Goal: Task Accomplishment & Management: Manage account settings

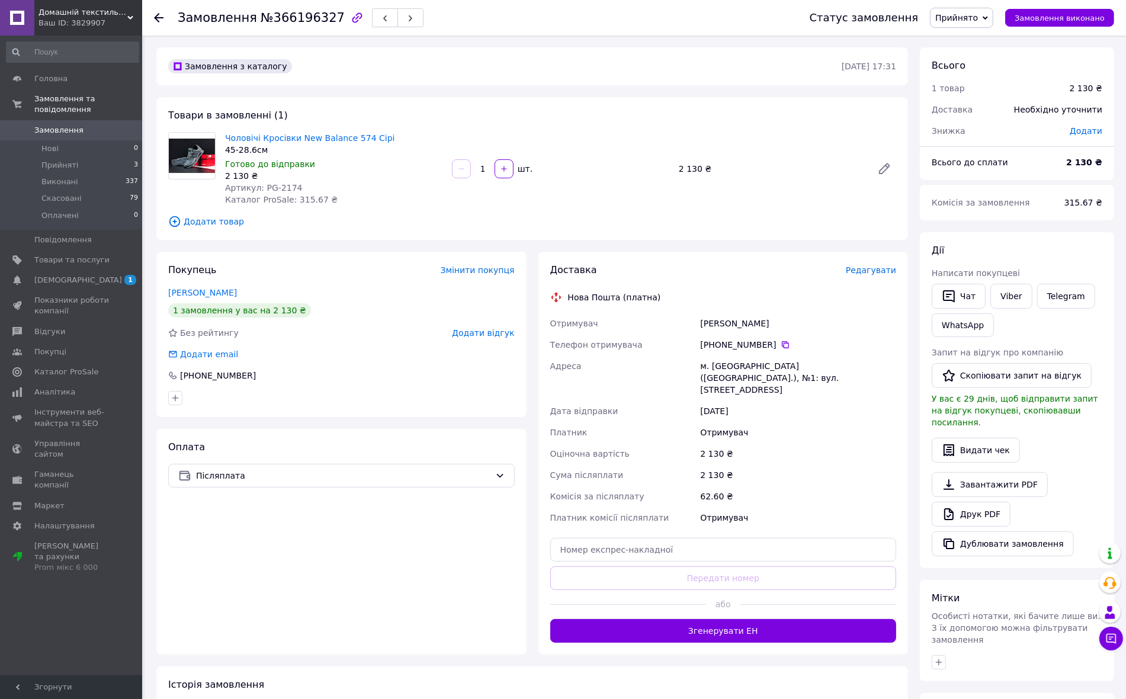
click at [89, 125] on span "Замовлення" at bounding box center [71, 130] width 75 height 11
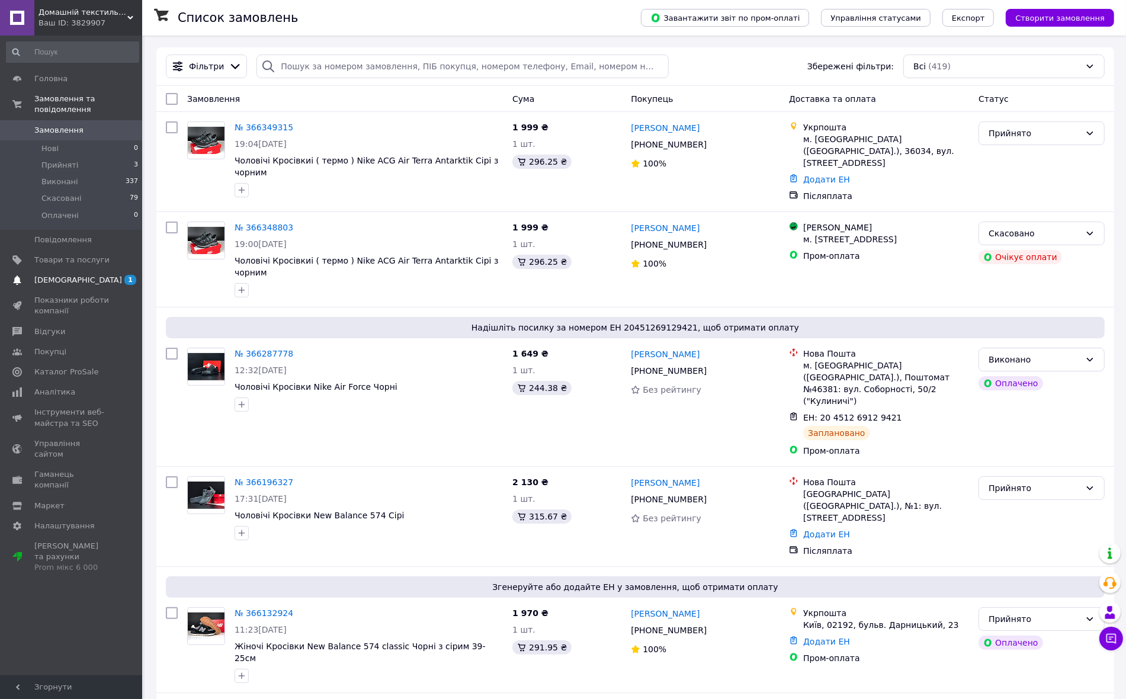
click at [108, 275] on span "[DEMOGRAPHIC_DATA]" at bounding box center [71, 280] width 75 height 11
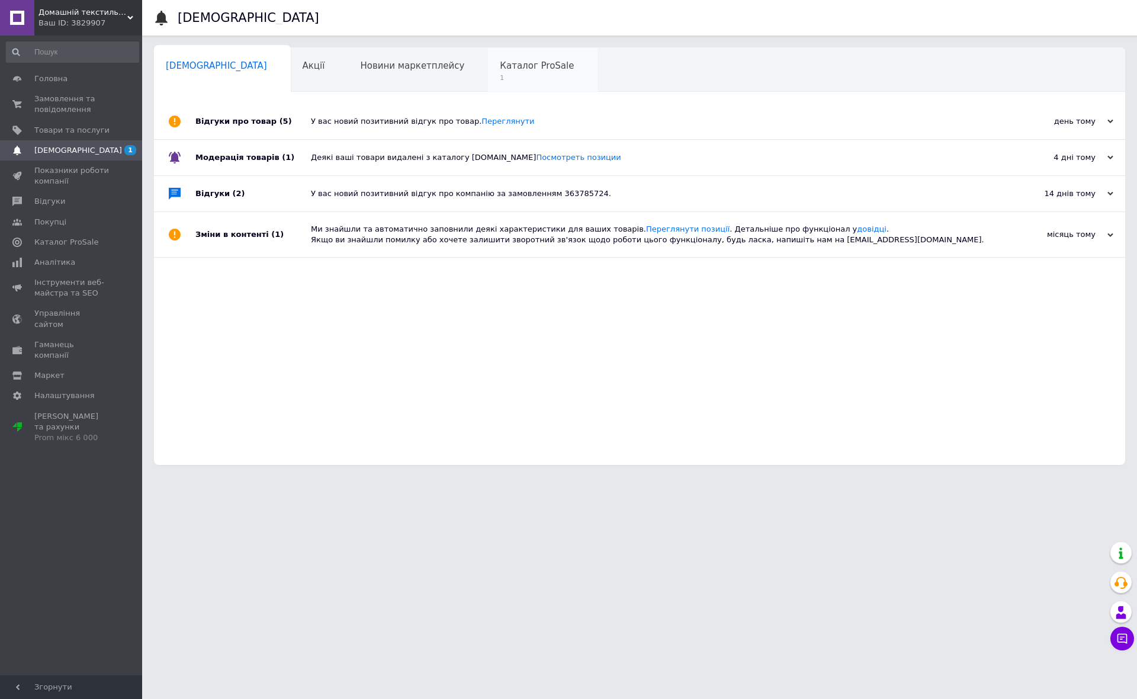
click at [488, 86] on div "Каталог ProSale 1" at bounding box center [543, 70] width 110 height 45
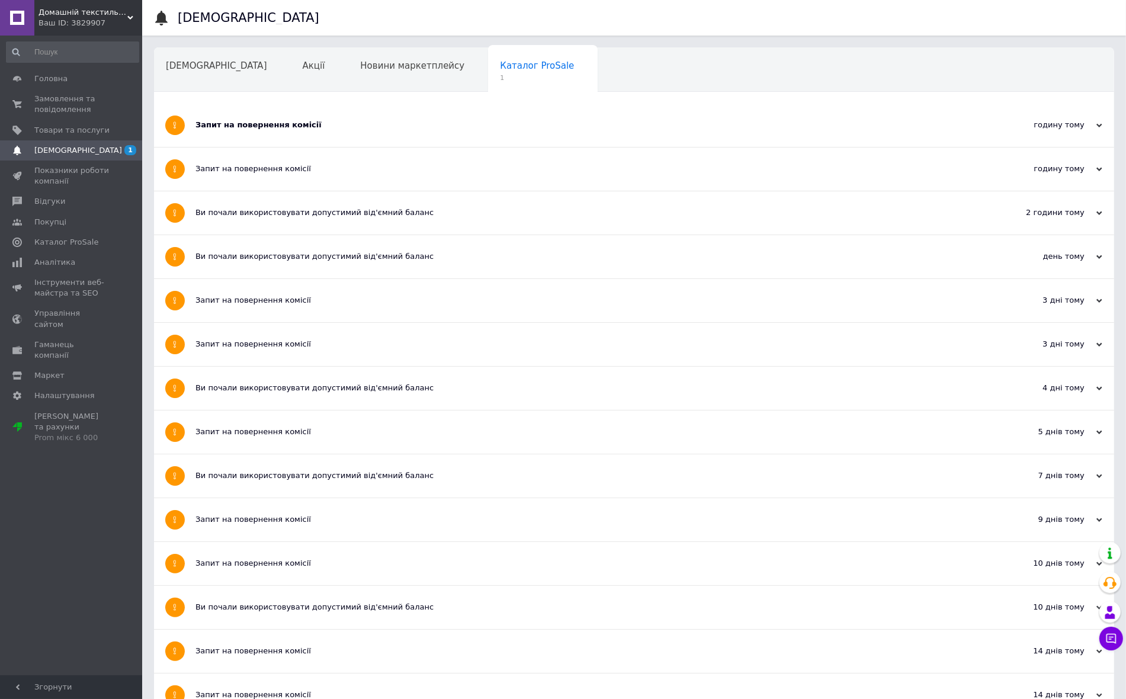
click at [297, 129] on div "Запит на повернення комісії" at bounding box center [589, 125] width 788 height 11
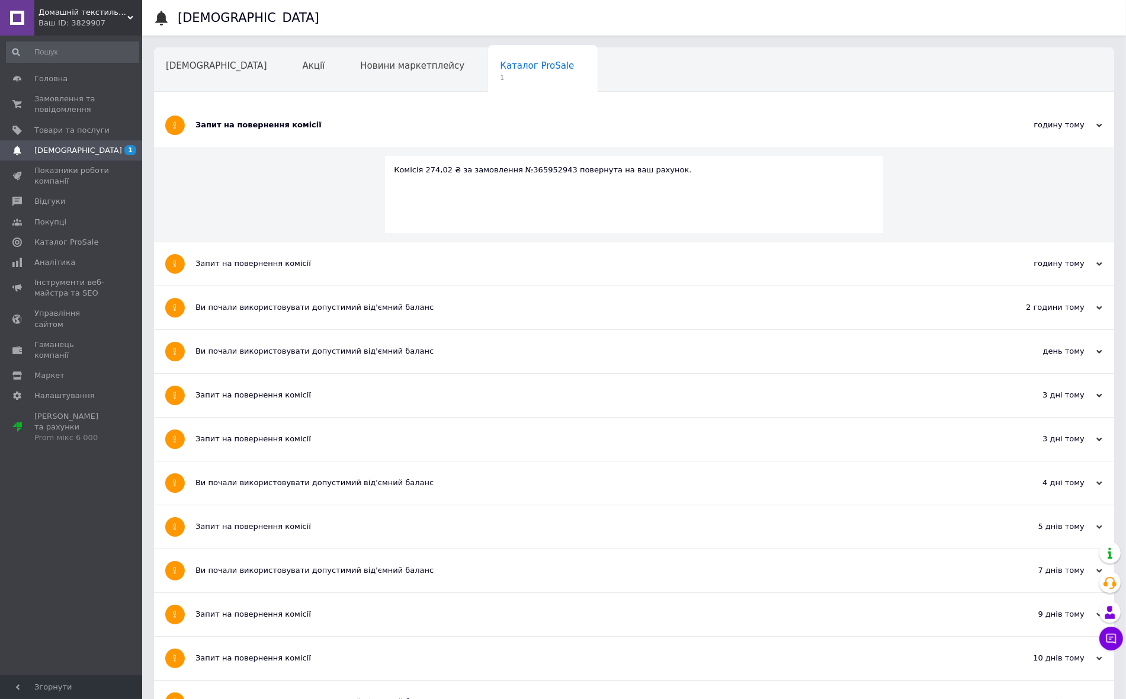
click at [260, 105] on span "Навчання та заходи" at bounding box center [213, 110] width 94 height 11
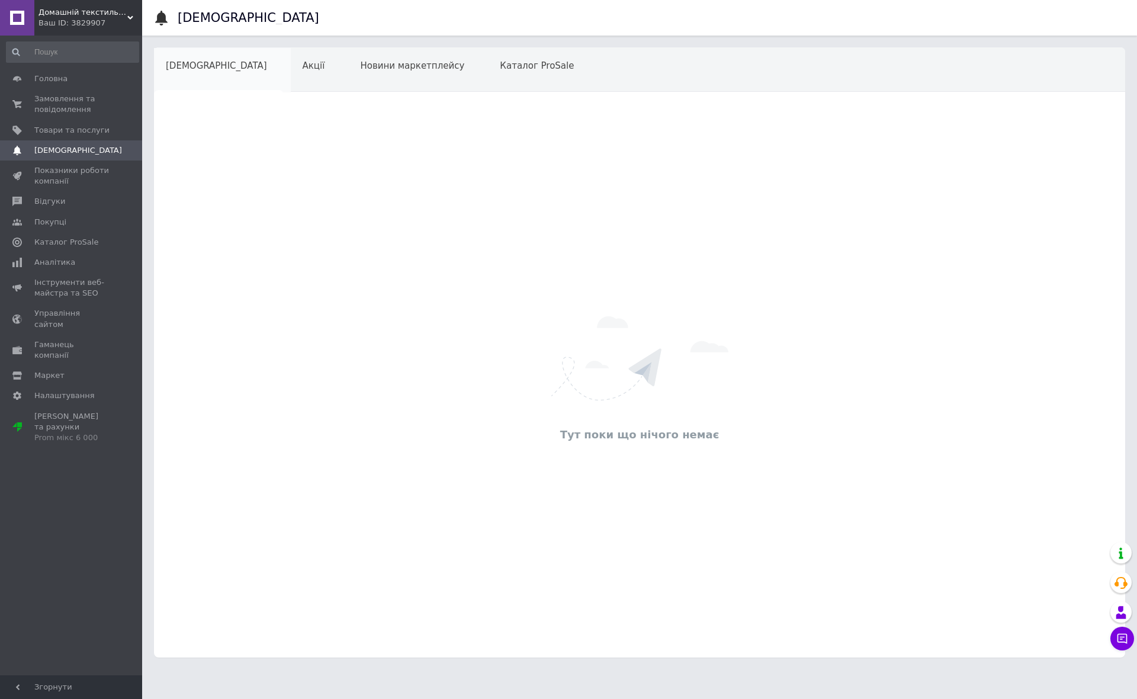
click at [231, 74] on div "[DEMOGRAPHIC_DATA]" at bounding box center [222, 70] width 137 height 45
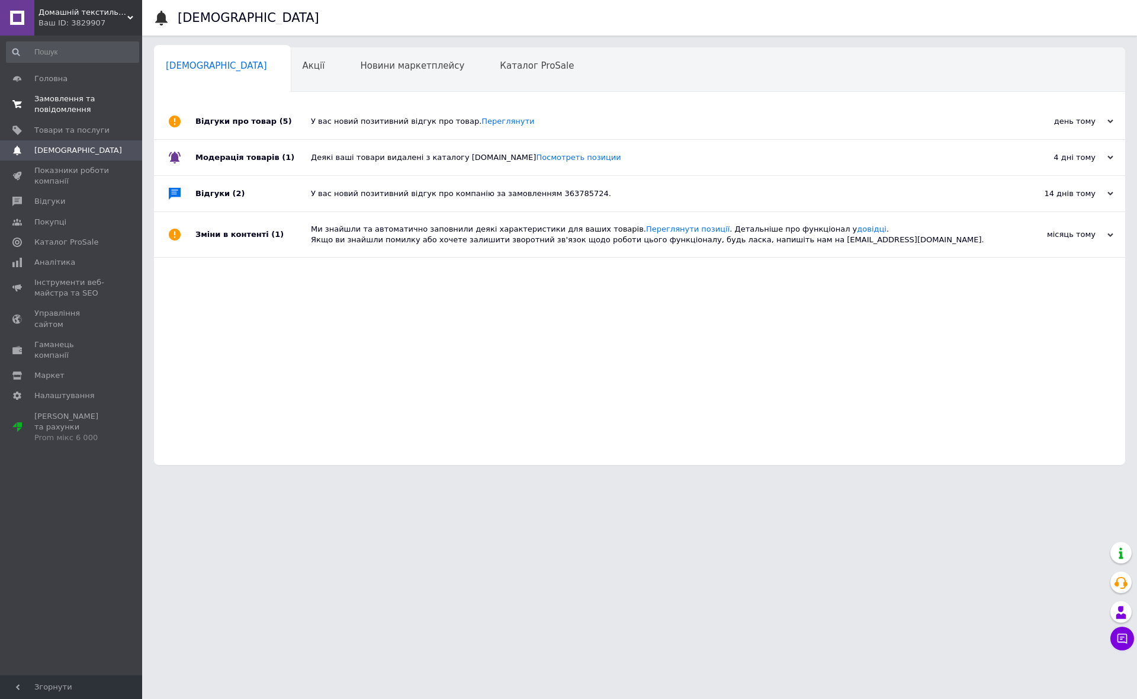
click at [67, 98] on span "Замовлення та повідомлення" at bounding box center [71, 104] width 75 height 21
